Goal: Task Accomplishment & Management: Complete application form

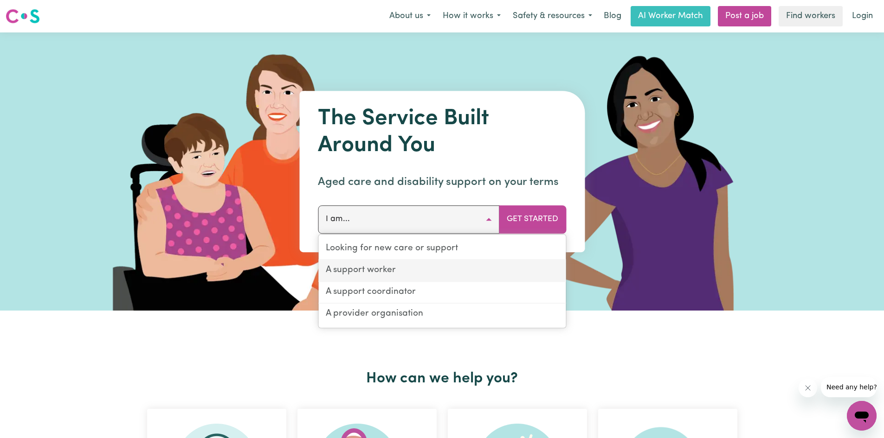
click at [360, 272] on link "A support worker" at bounding box center [441, 271] width 247 height 22
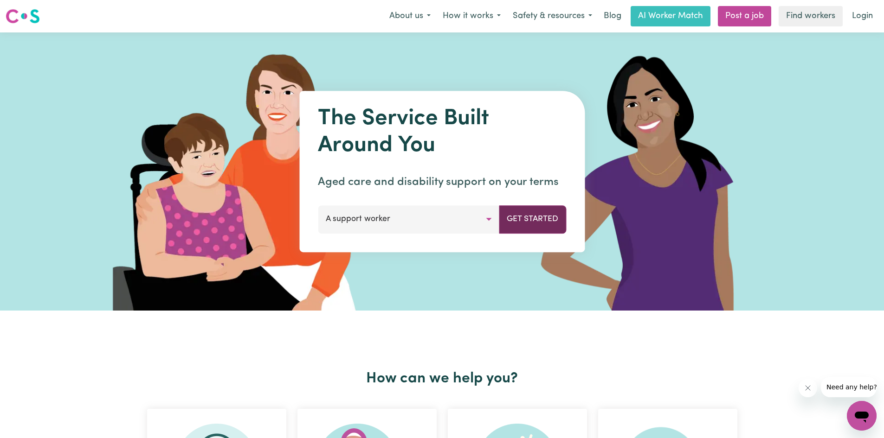
click at [536, 214] on button "Get Started" at bounding box center [532, 220] width 67 height 28
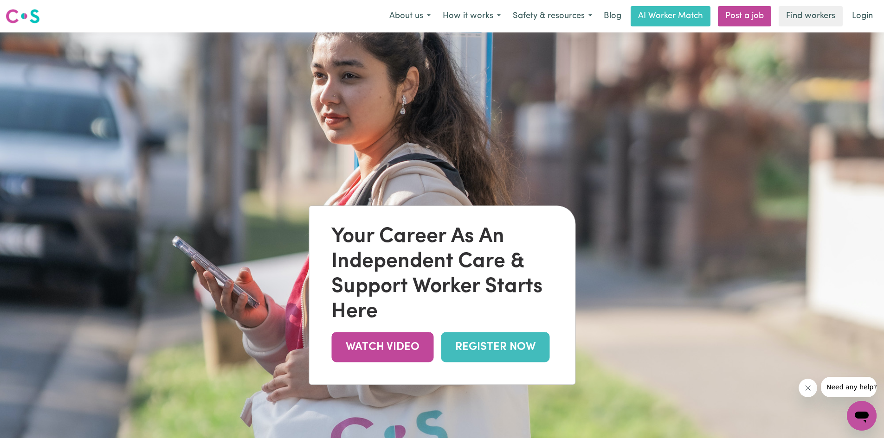
click at [481, 350] on link "REGISTER NOW" at bounding box center [495, 347] width 109 height 30
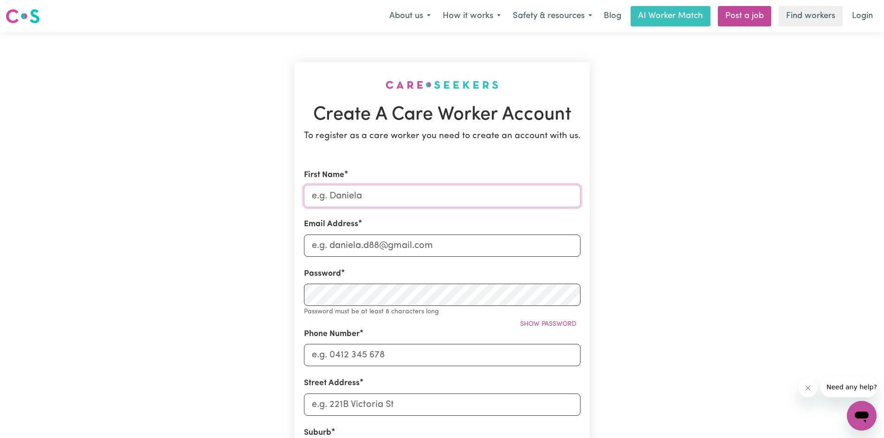
drag, startPoint x: 379, startPoint y: 201, endPoint x: 274, endPoint y: 187, distance: 105.2
click at [277, 188] on div "Create A Care Worker Account To register as a care worker you need to create an…" at bounding box center [442, 370] width 612 height 677
type input "Azima"
drag, startPoint x: 456, startPoint y: 251, endPoint x: 312, endPoint y: 246, distance: 143.4
click at [313, 247] on input "Email Address" at bounding box center [442, 246] width 277 height 22
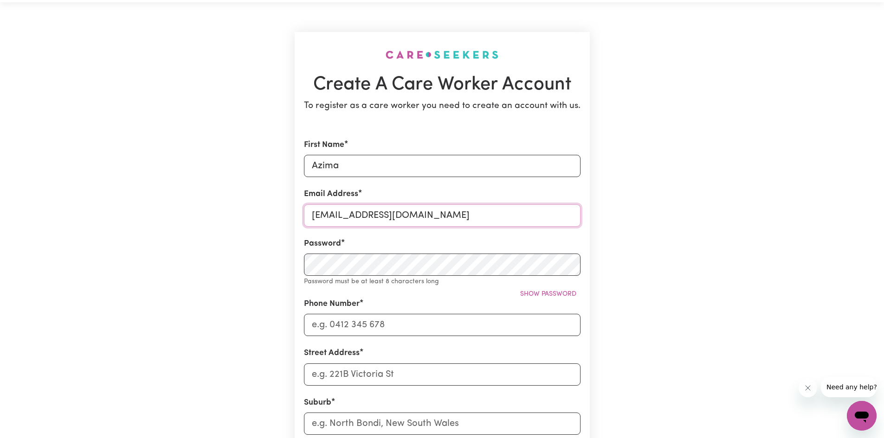
scroll to position [46, 0]
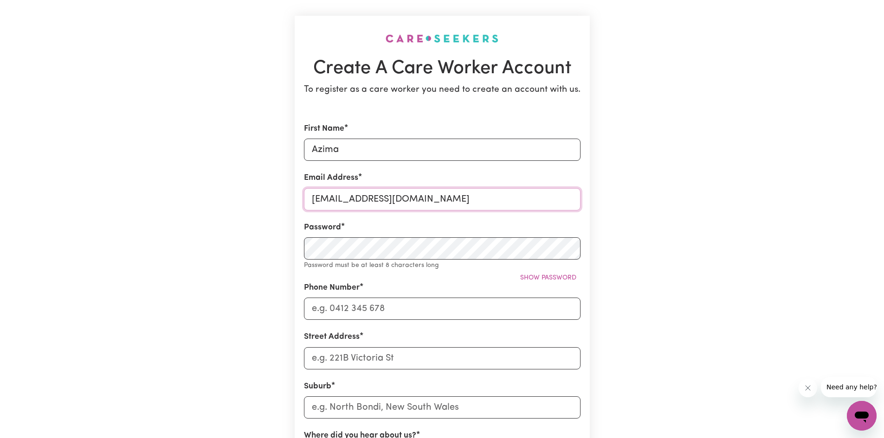
type input "azimamazid786@gmail.com"
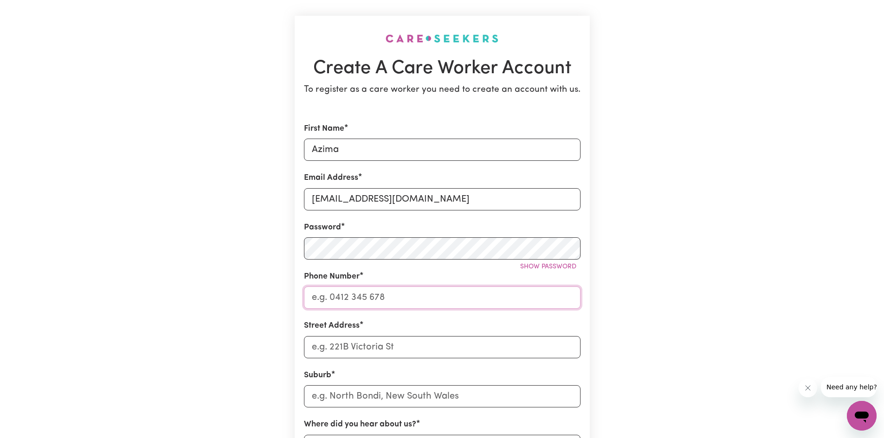
click at [412, 291] on input "Phone Number" at bounding box center [442, 298] width 277 height 22
type input "0414562807"
click at [319, 339] on input "Street Address" at bounding box center [442, 347] width 277 height 22
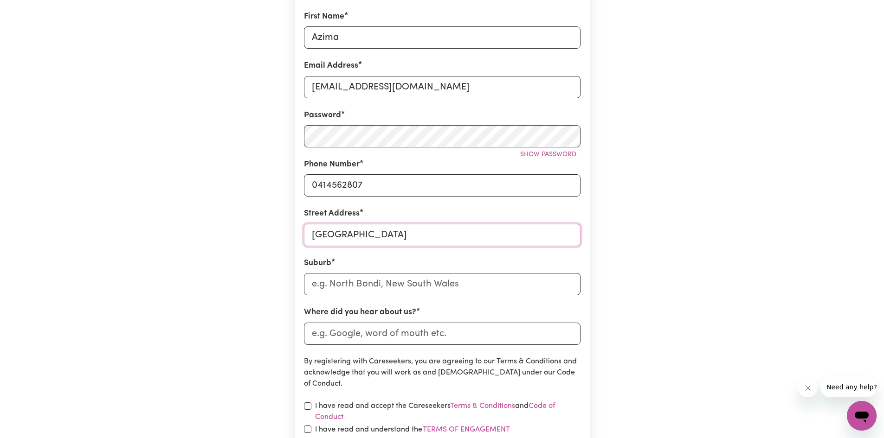
scroll to position [186, 0]
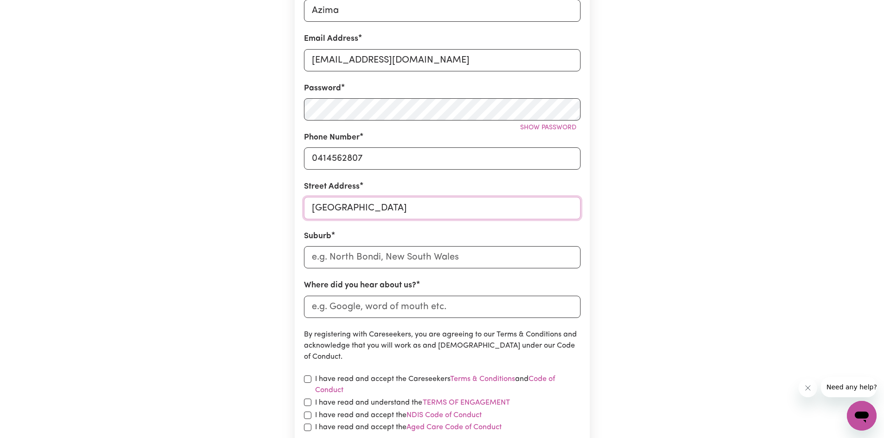
type input "2e Chestnut Road"
click at [311, 257] on input "text" at bounding box center [442, 257] width 277 height 22
type input "Dove"
type input "DoveR, Tasmania, 7117"
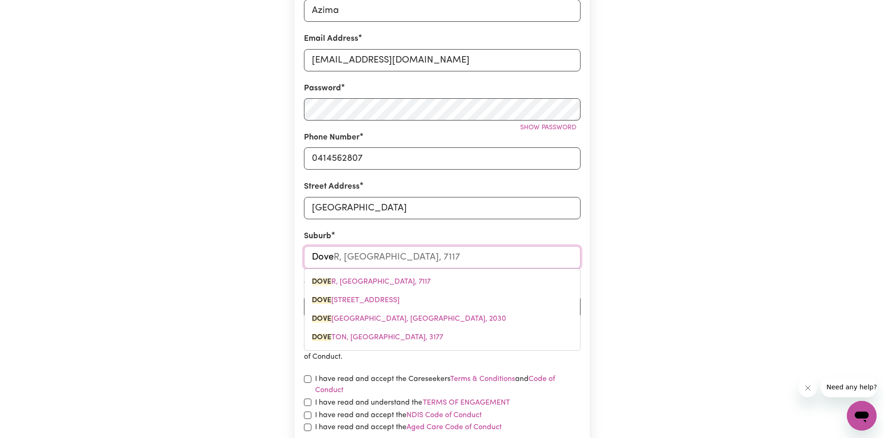
type input "Dovet"
type input "Doveto"
type input "DovetoN, Victoria, 3177"
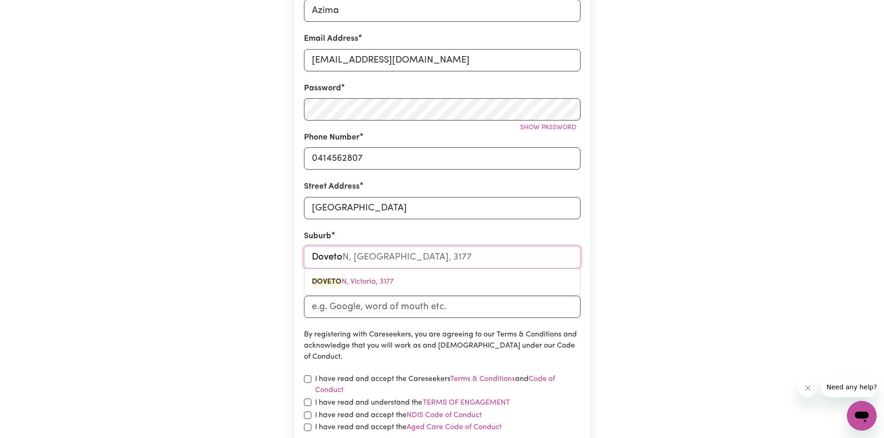
type input "Doveton"
type input "Doveton, Victoria, 3177"
click at [372, 281] on span "DOVETON , Victoria, 3177" at bounding box center [353, 281] width 82 height 7
drag, startPoint x: 369, startPoint y: 310, endPoint x: 453, endPoint y: 310, distance: 84.4
click at [453, 310] on input "Where did you hear about us?" at bounding box center [442, 307] width 277 height 22
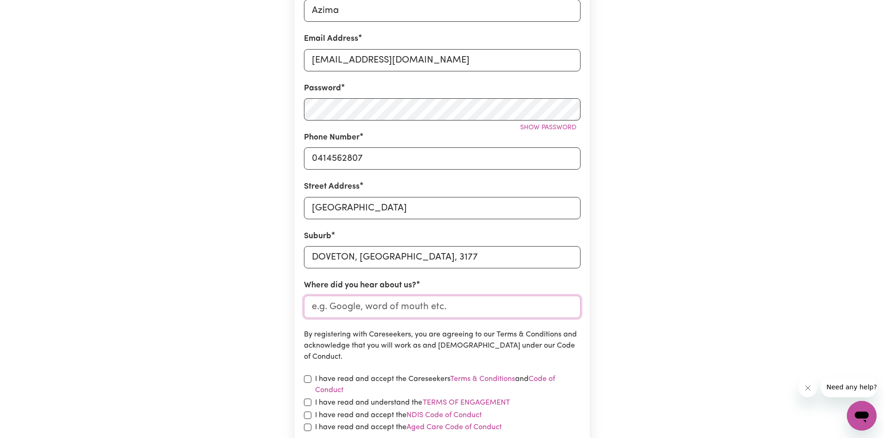
click at [455, 306] on input "Where did you hear about us?" at bounding box center [442, 307] width 277 height 22
drag, startPoint x: 442, startPoint y: 306, endPoint x: 387, endPoint y: 304, distance: 54.3
click at [392, 305] on input "Where did you hear about us?" at bounding box center [442, 307] width 277 height 22
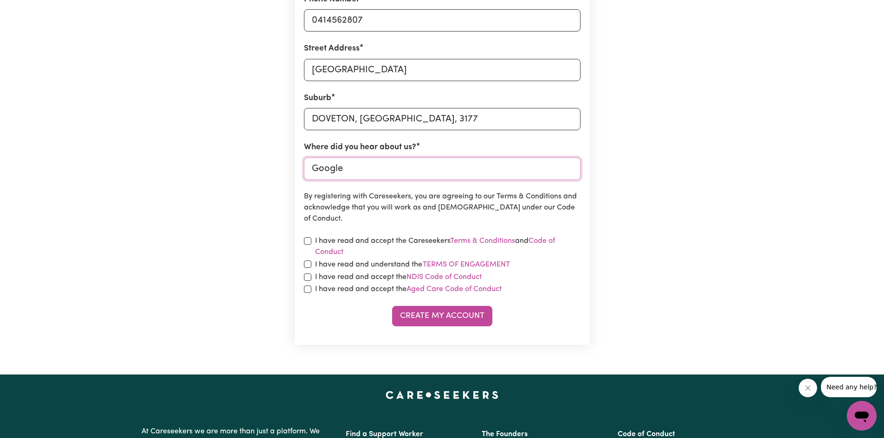
scroll to position [325, 0]
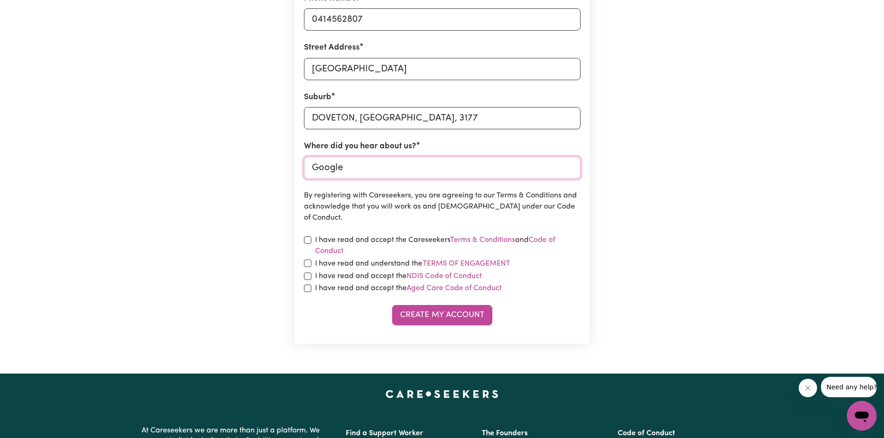
type input "Google"
click at [307, 243] on input "checkbox" at bounding box center [307, 240] width 7 height 7
checkbox input "true"
click at [306, 264] on input "checkbox" at bounding box center [307, 263] width 7 height 7
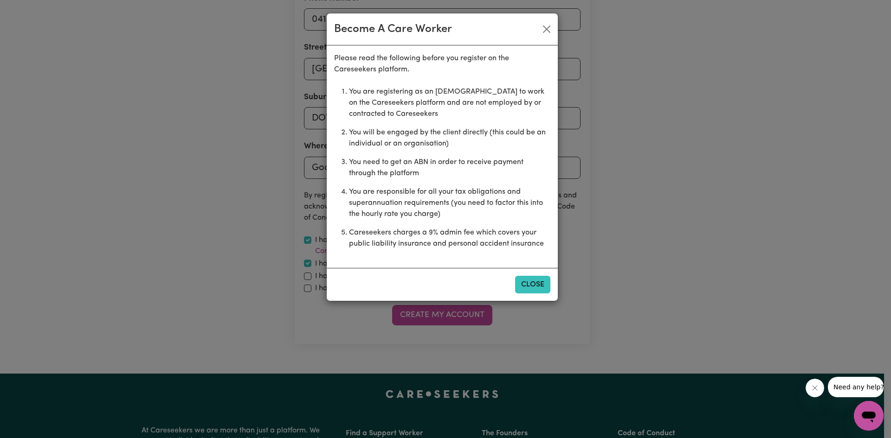
click at [531, 281] on button "Close" at bounding box center [532, 285] width 35 height 18
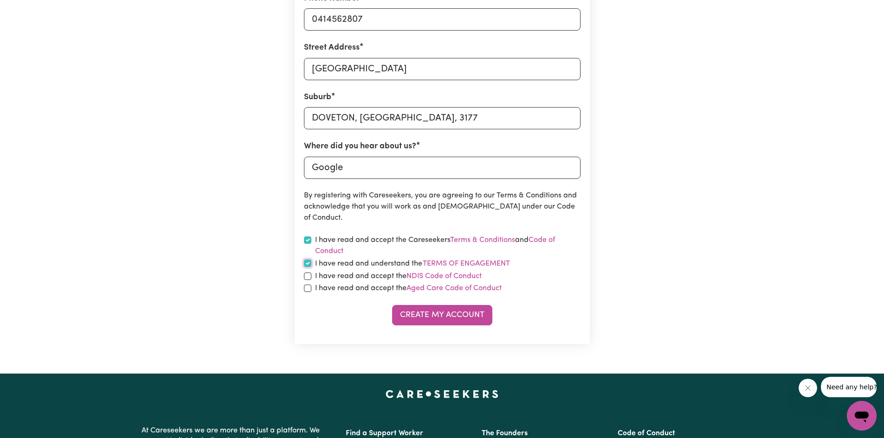
click at [308, 264] on input "checkbox" at bounding box center [307, 263] width 7 height 7
click at [438, 314] on button "Create My Account" at bounding box center [442, 315] width 100 height 20
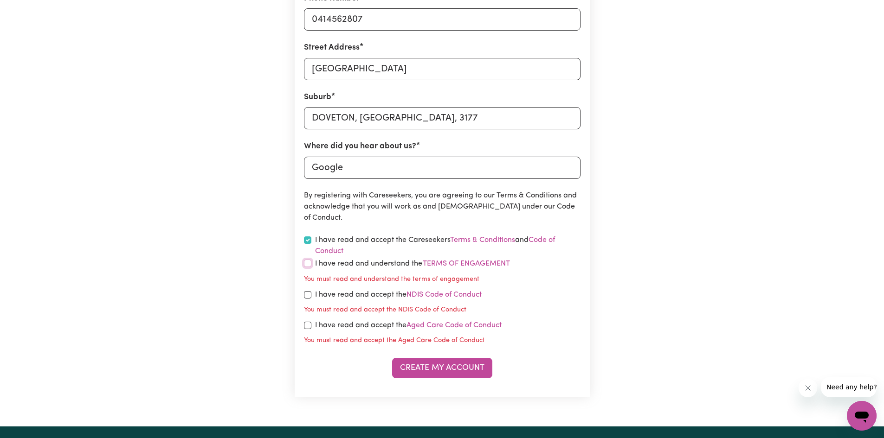
click at [307, 262] on input "checkbox" at bounding box center [307, 263] width 7 height 7
checkbox input "true"
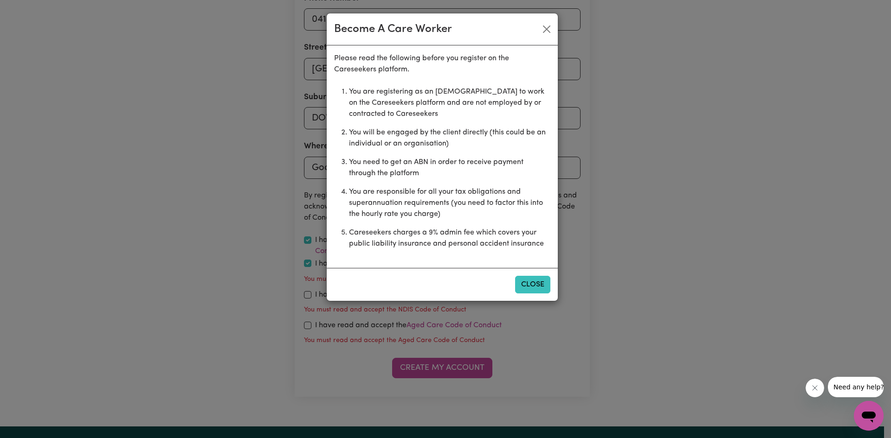
click at [544, 287] on button "Close" at bounding box center [532, 285] width 35 height 18
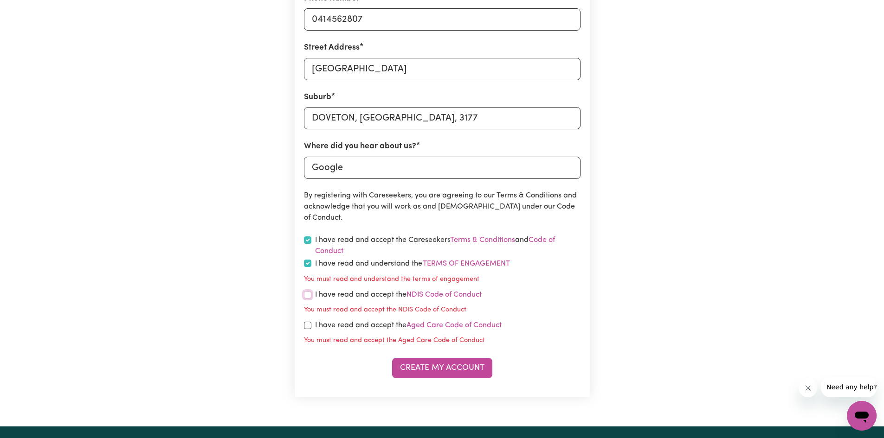
click at [308, 296] on input "checkbox" at bounding box center [307, 294] width 7 height 7
checkbox input "true"
click at [302, 331] on section "Create A Care Worker Account To register as a care worker you need to create an…" at bounding box center [442, 67] width 295 height 660
click at [308, 328] on input "checkbox" at bounding box center [307, 325] width 7 height 7
checkbox input "true"
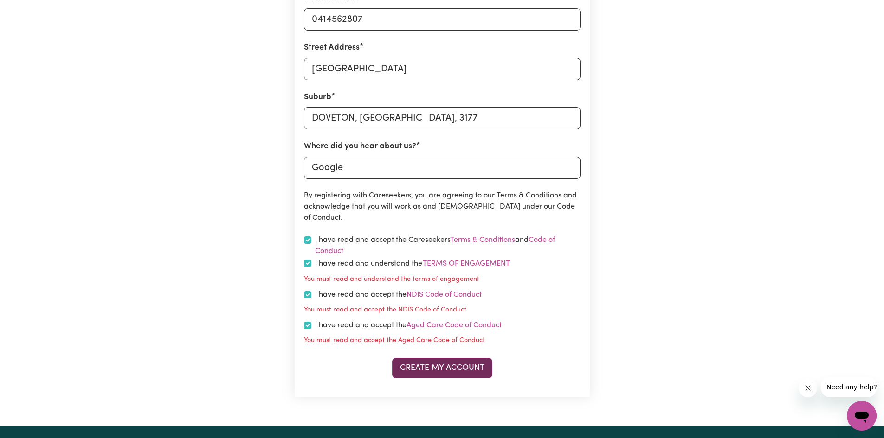
click at [432, 368] on button "Create My Account" at bounding box center [442, 368] width 100 height 20
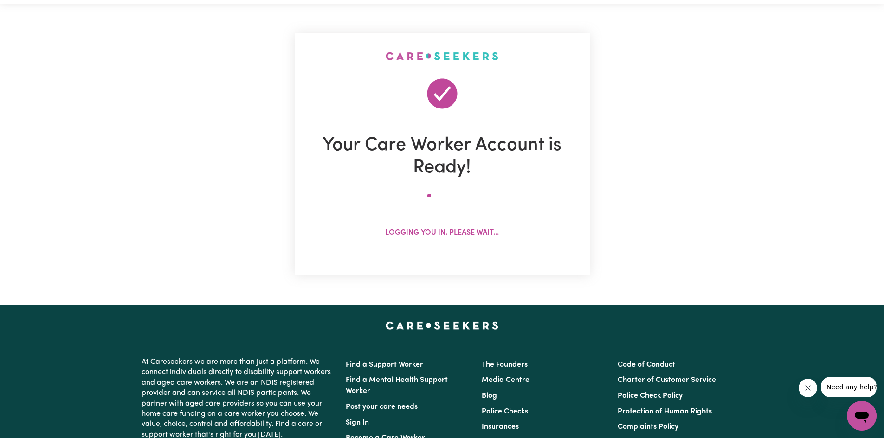
scroll to position [0, 0]
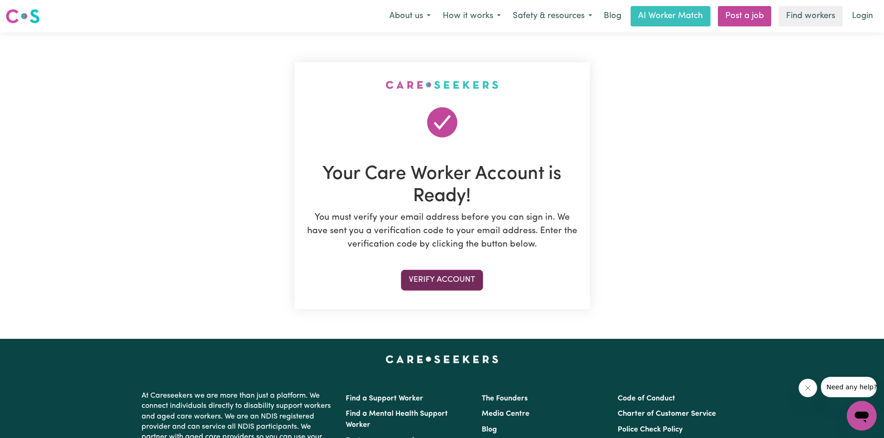
click at [438, 281] on button "Verify Account" at bounding box center [442, 280] width 82 height 20
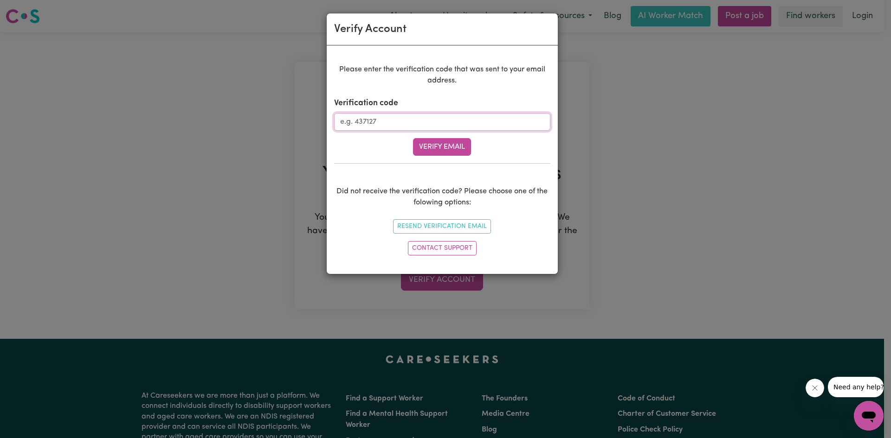
drag, startPoint x: 378, startPoint y: 121, endPoint x: 340, endPoint y: 117, distance: 38.3
click at [354, 118] on input "Verification code" at bounding box center [442, 122] width 216 height 18
click at [426, 148] on button "Verify Email" at bounding box center [442, 147] width 58 height 18
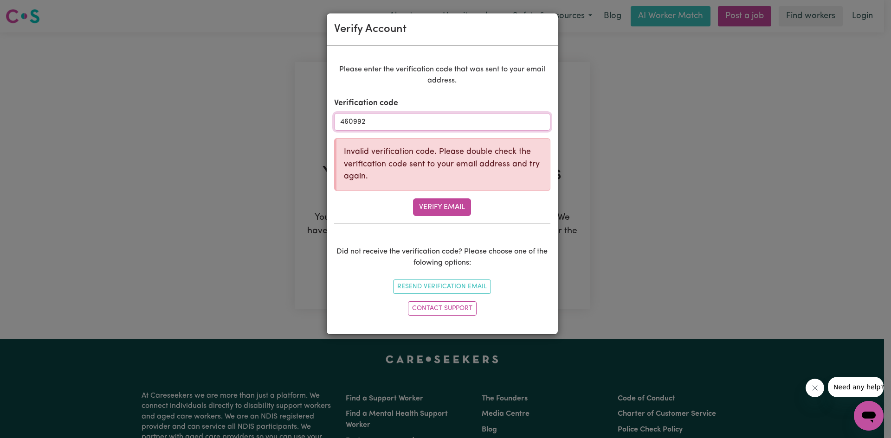
drag, startPoint x: 369, startPoint y: 117, endPoint x: 311, endPoint y: 110, distance: 58.4
click at [312, 110] on div "Verify Account Please enter the verification code that was sent to your email a…" at bounding box center [445, 219] width 891 height 438
type input "406992"
click at [432, 209] on button "Verify Email" at bounding box center [442, 208] width 58 height 18
